Goal: Check status

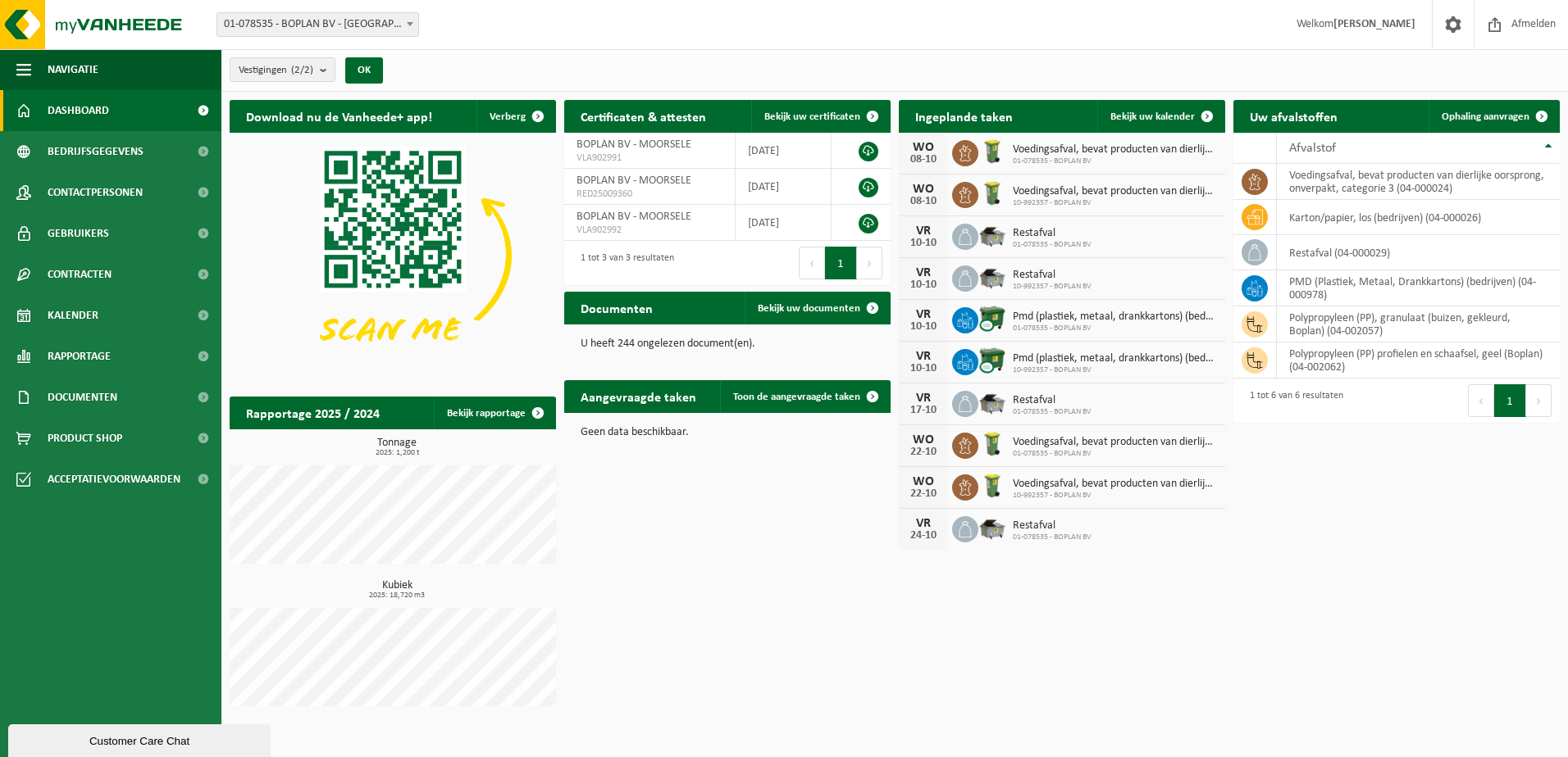
drag, startPoint x: 1042, startPoint y: 607, endPoint x: 1028, endPoint y: 601, distance: 15.2
click at [1042, 607] on div "Download nu de Vanheede+ app! Verberg Certificaten & attesten Bekijk uw certifi…" at bounding box center [894, 407] width 1338 height 631
click at [73, 266] on span "Contracten" at bounding box center [79, 274] width 64 height 41
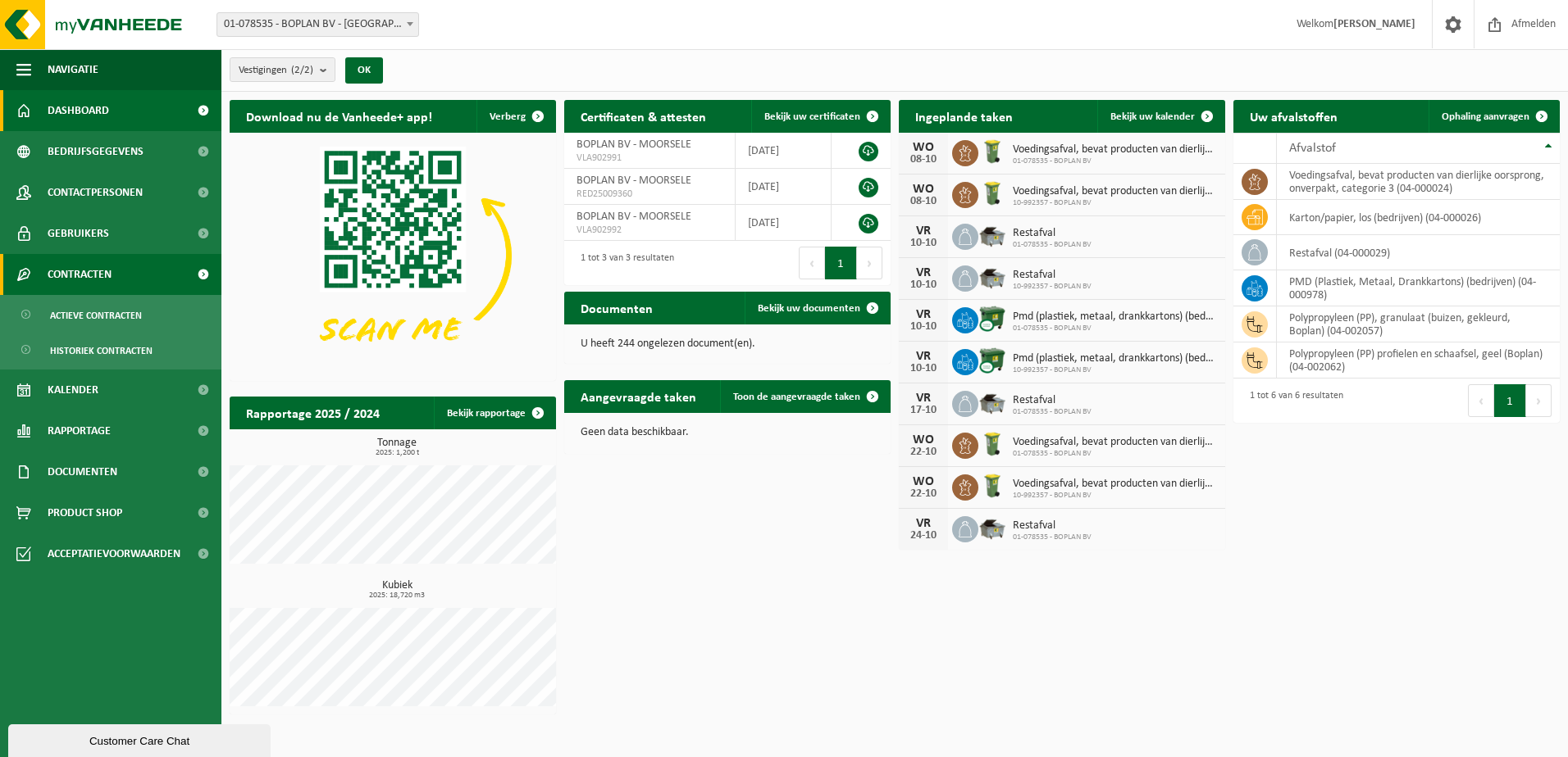
click at [70, 277] on span "Contracten" at bounding box center [79, 274] width 64 height 41
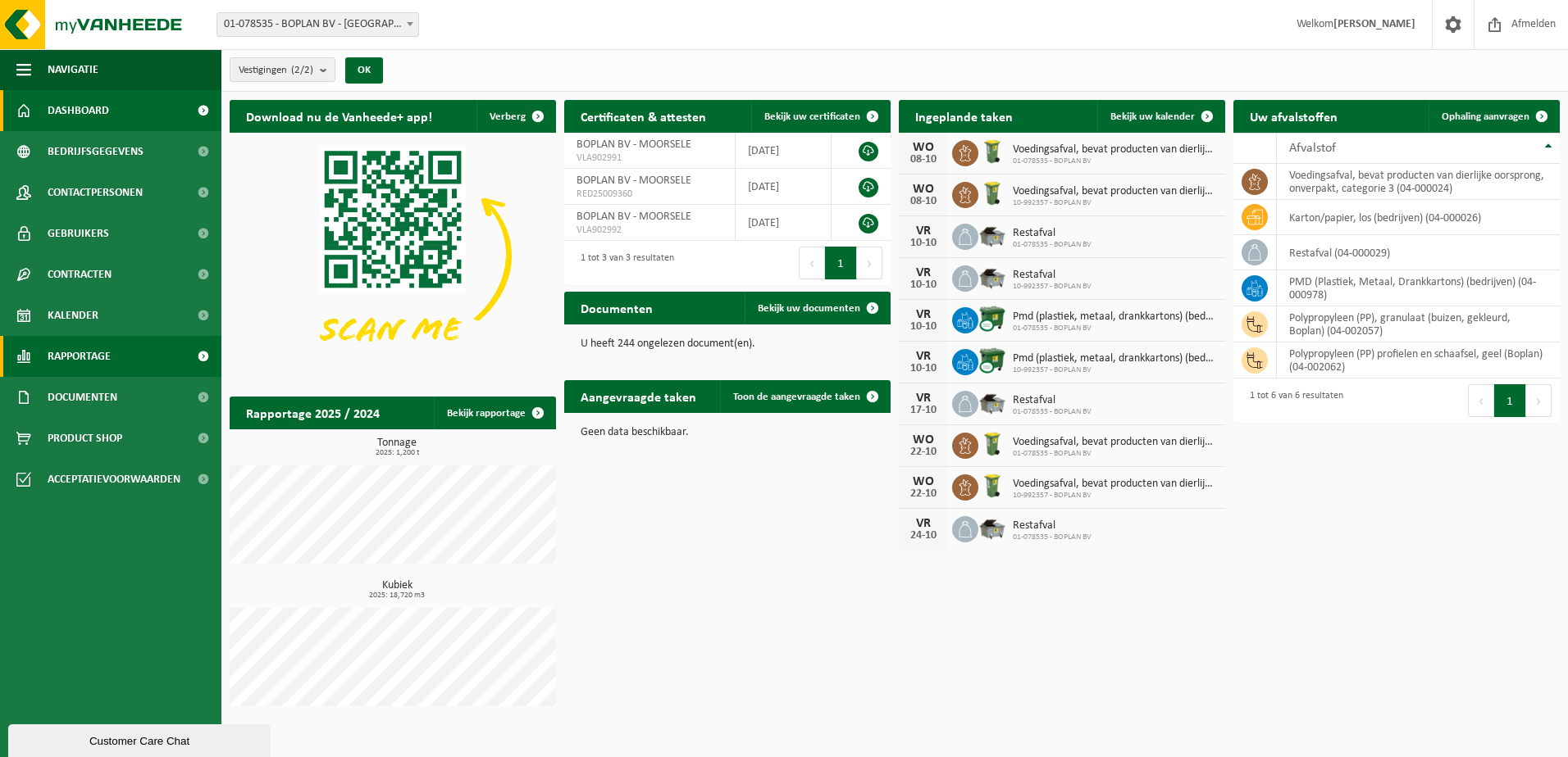
click at [111, 348] on span "Rapportage" at bounding box center [79, 356] width 64 height 41
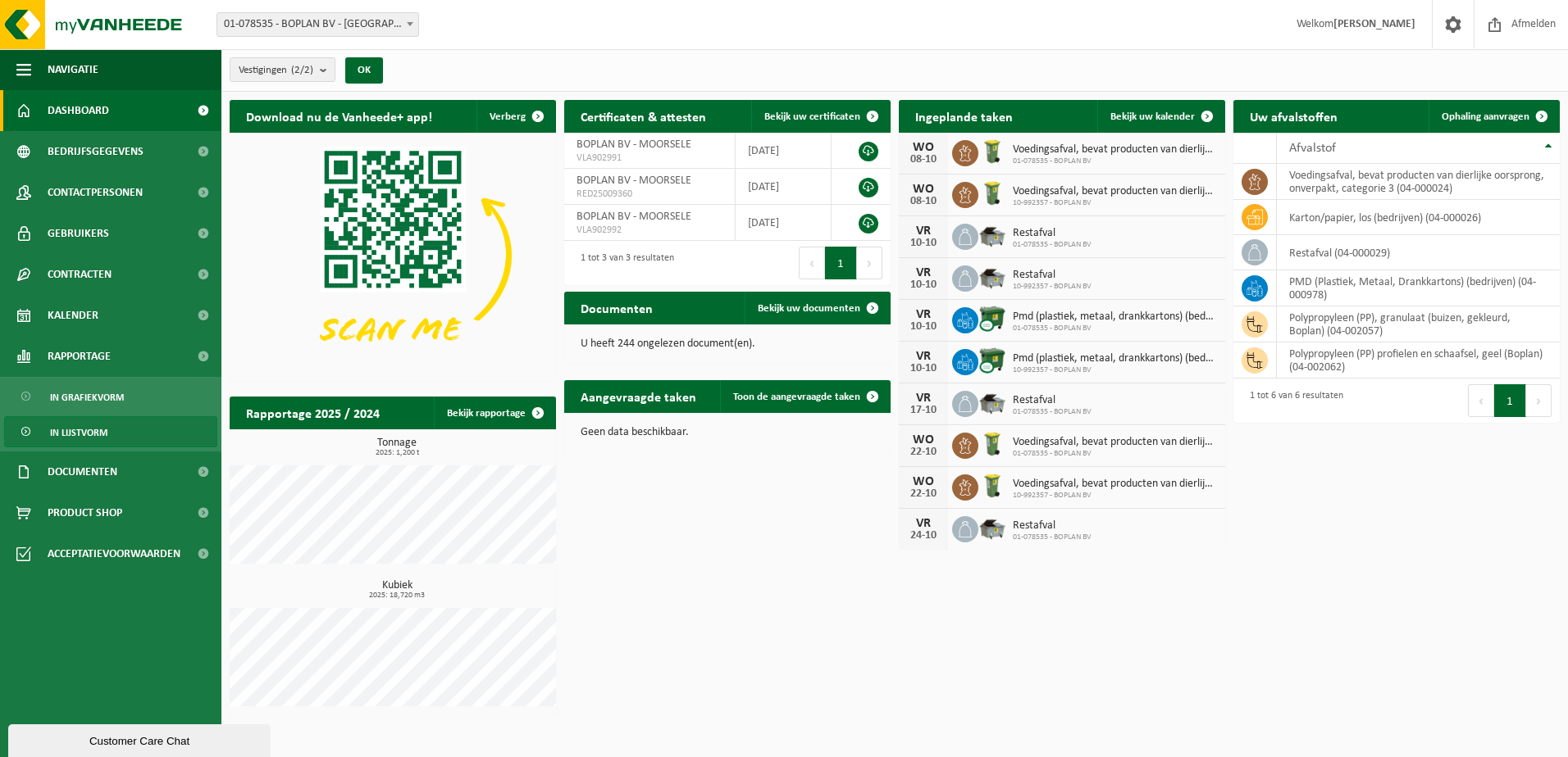
click at [106, 436] on span "In lijstvorm" at bounding box center [79, 432] width 58 height 31
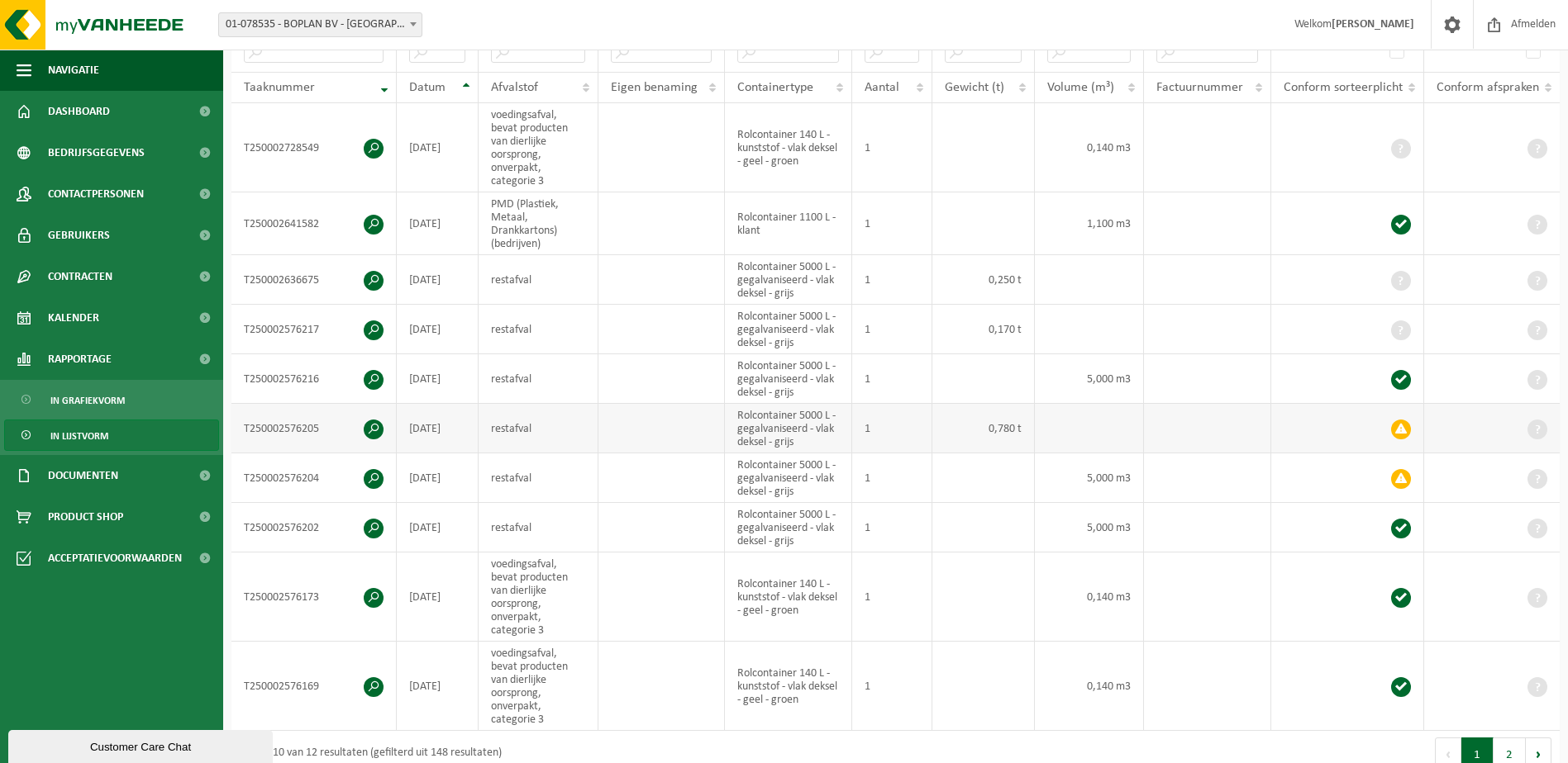
scroll to position [330, 0]
click at [1405, 428] on span at bounding box center [1401, 428] width 20 height 20
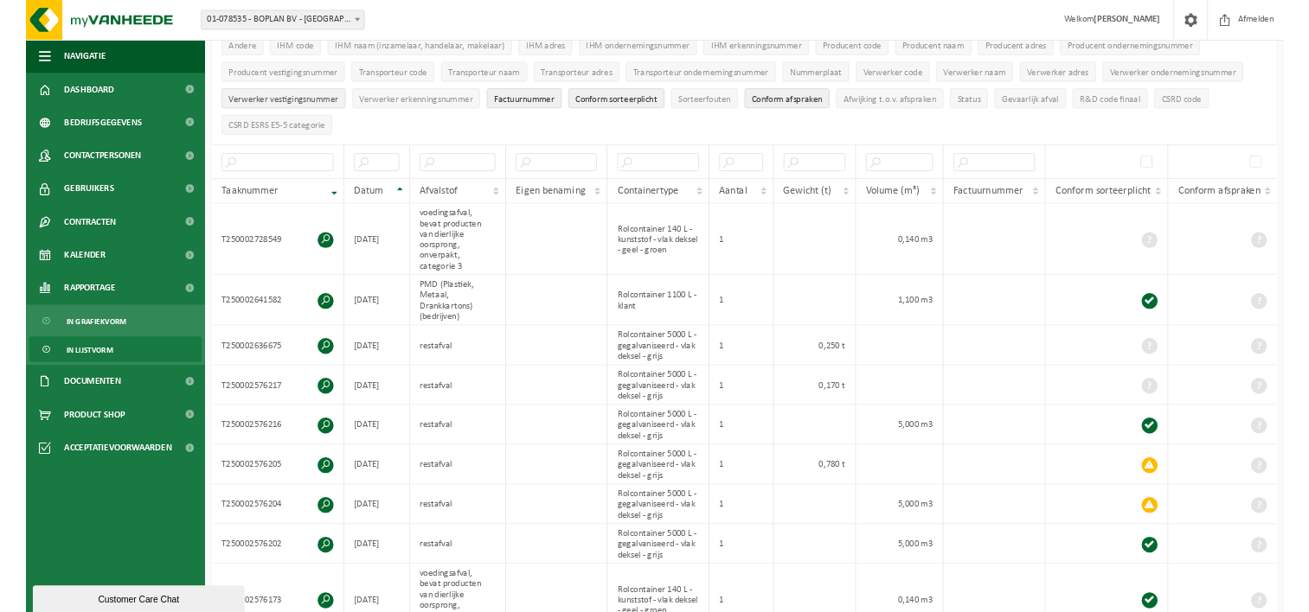
scroll to position [0, 0]
